Goal: Transaction & Acquisition: Purchase product/service

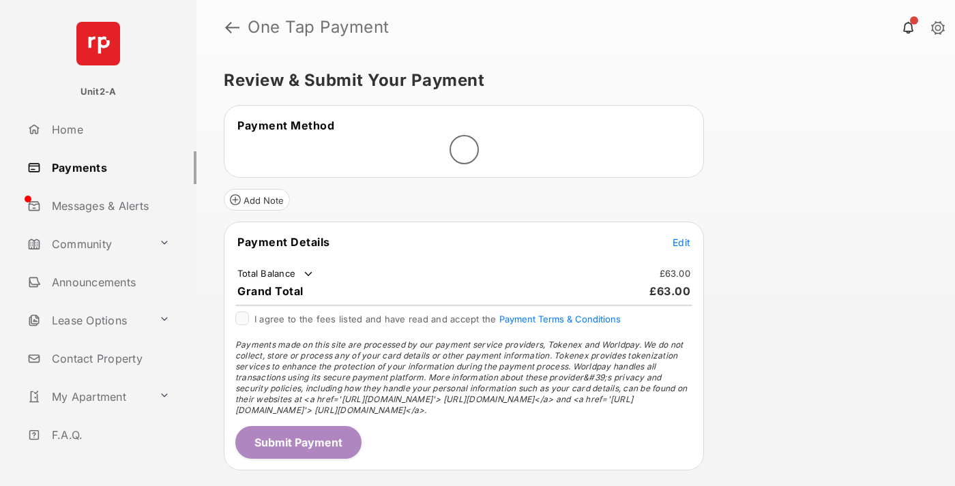
click at [682, 242] on span "Edit" at bounding box center [682, 243] width 18 height 12
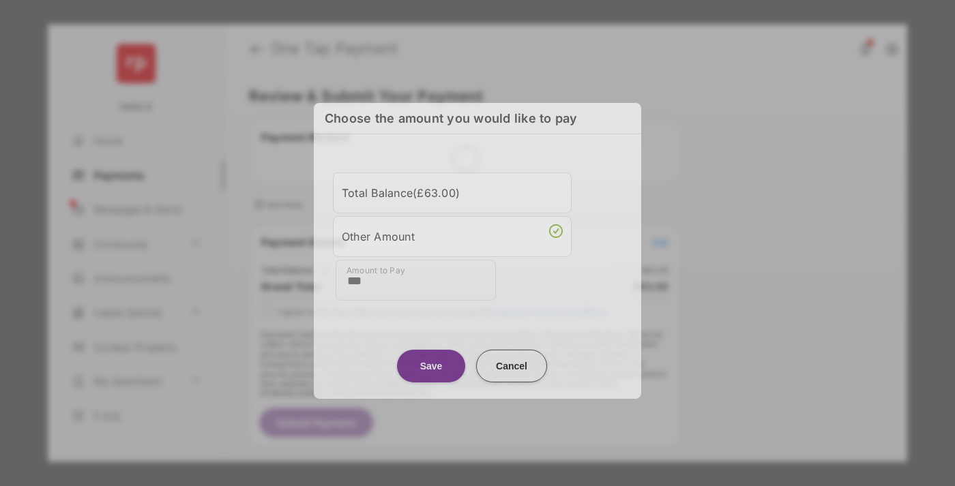
type input "***"
click at [431, 364] on button "Save" at bounding box center [431, 365] width 68 height 33
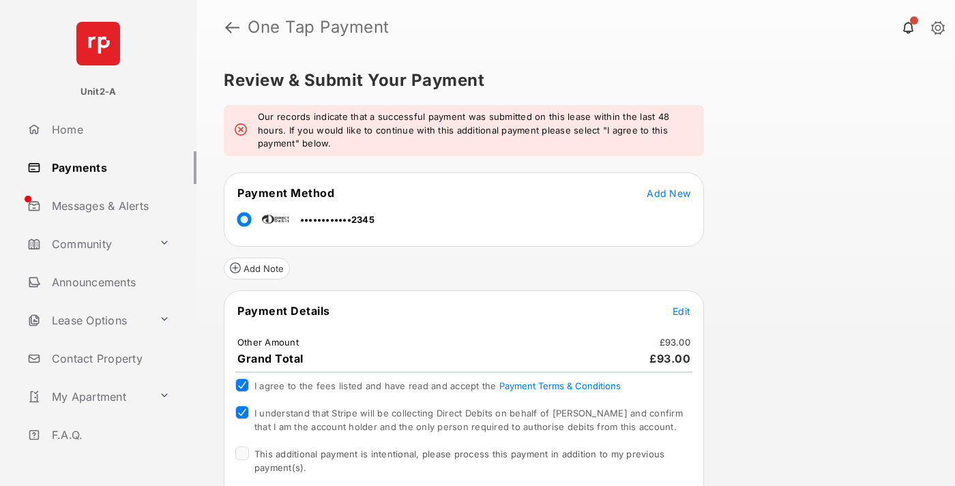
click at [457, 454] on span "This additional payment is intentional, please process this payment in addition…" at bounding box center [459, 461] width 410 height 25
